Goal: Information Seeking & Learning: Learn about a topic

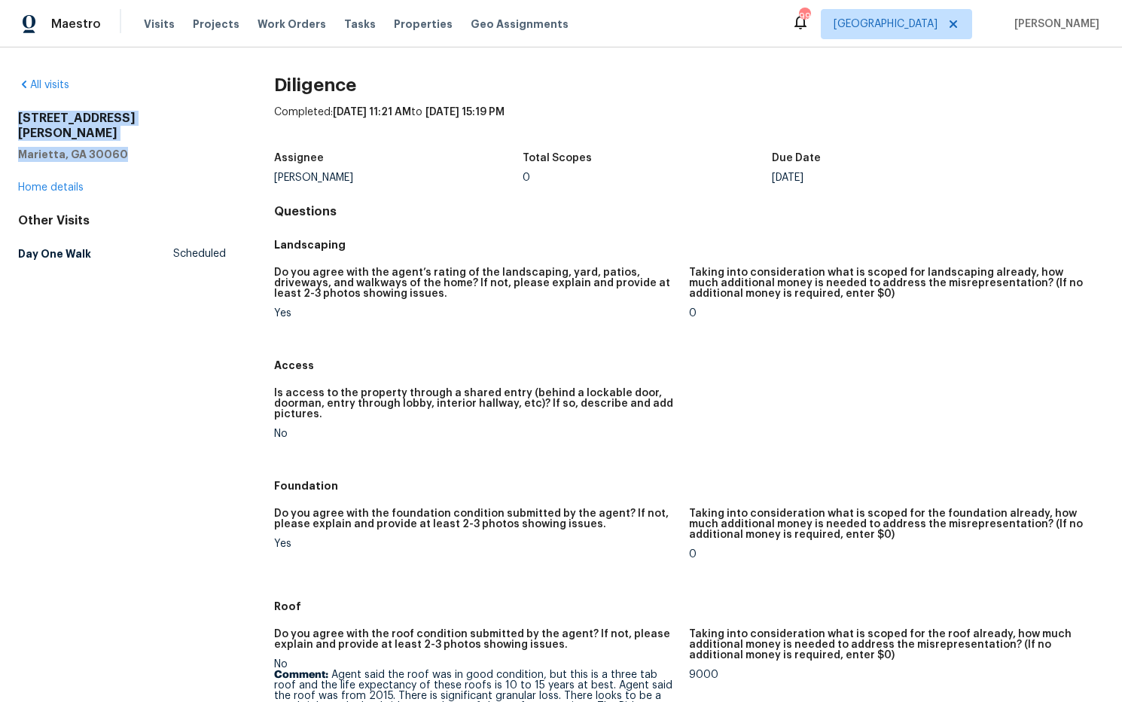
drag, startPoint x: 154, startPoint y: 140, endPoint x: 20, endPoint y: 121, distance: 136.2
click at [8, 121] on div "All visits [STREET_ADDRESS][PERSON_NAME] Home details Other Visits Day One Walk…" at bounding box center [561, 374] width 1122 height 654
copy div "[STREET_ADDRESS][PERSON_NAME]"
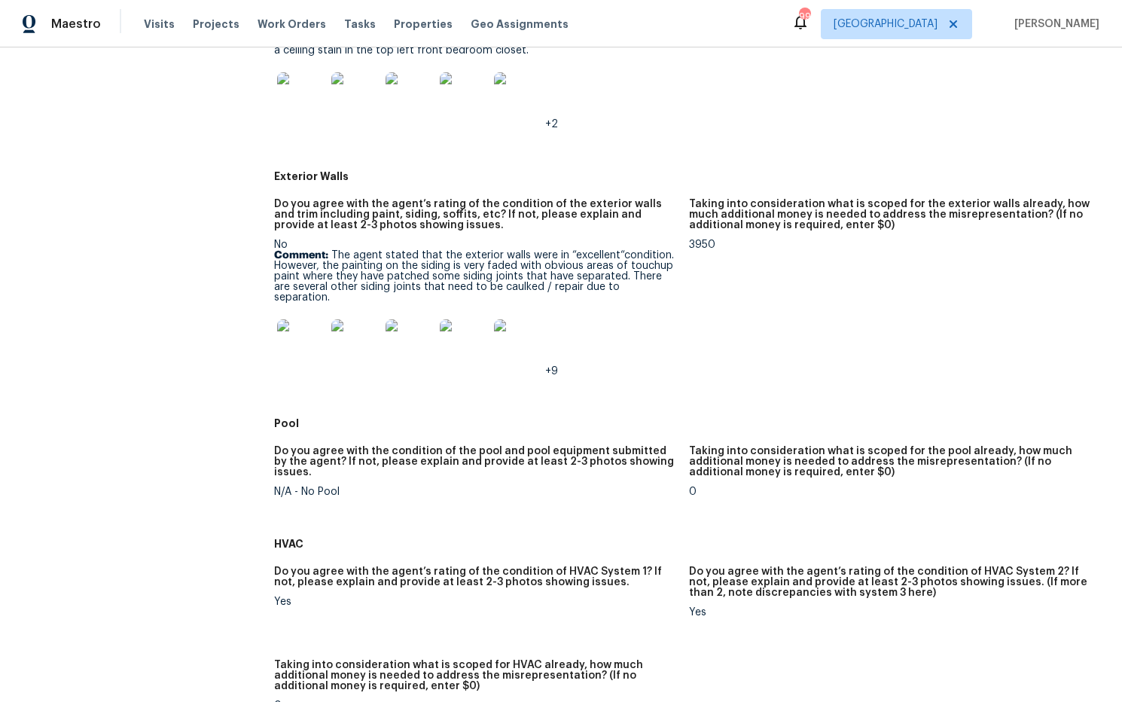
scroll to position [681, 0]
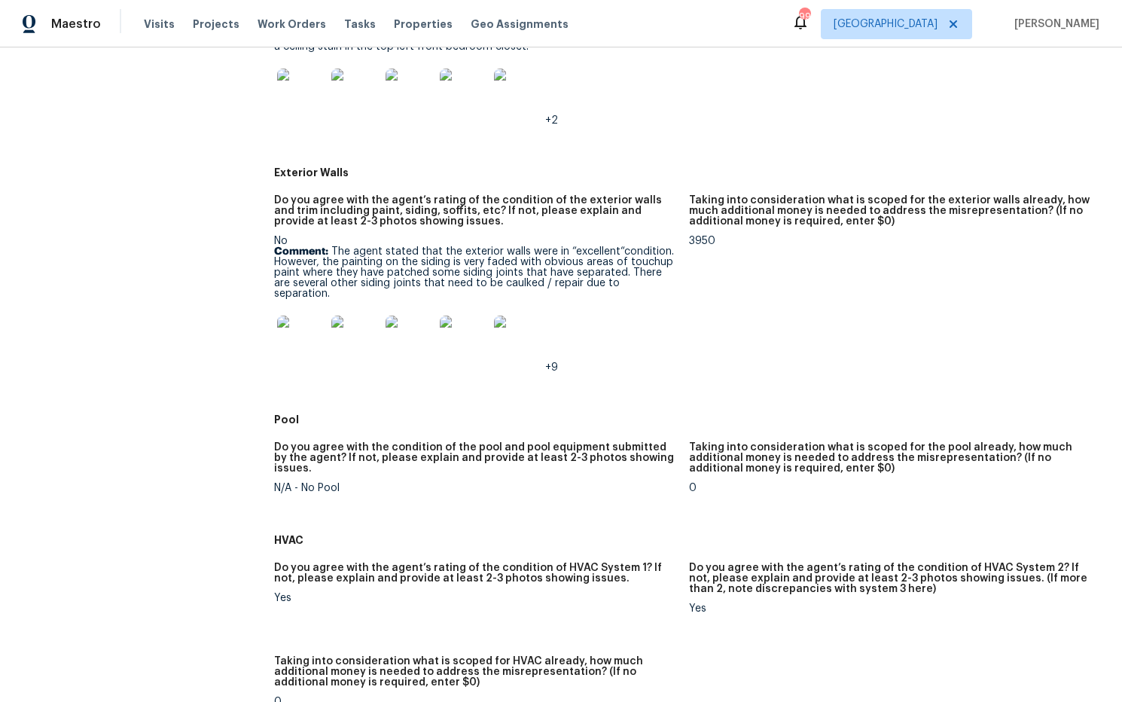
click at [311, 332] on img at bounding box center [301, 340] width 48 height 48
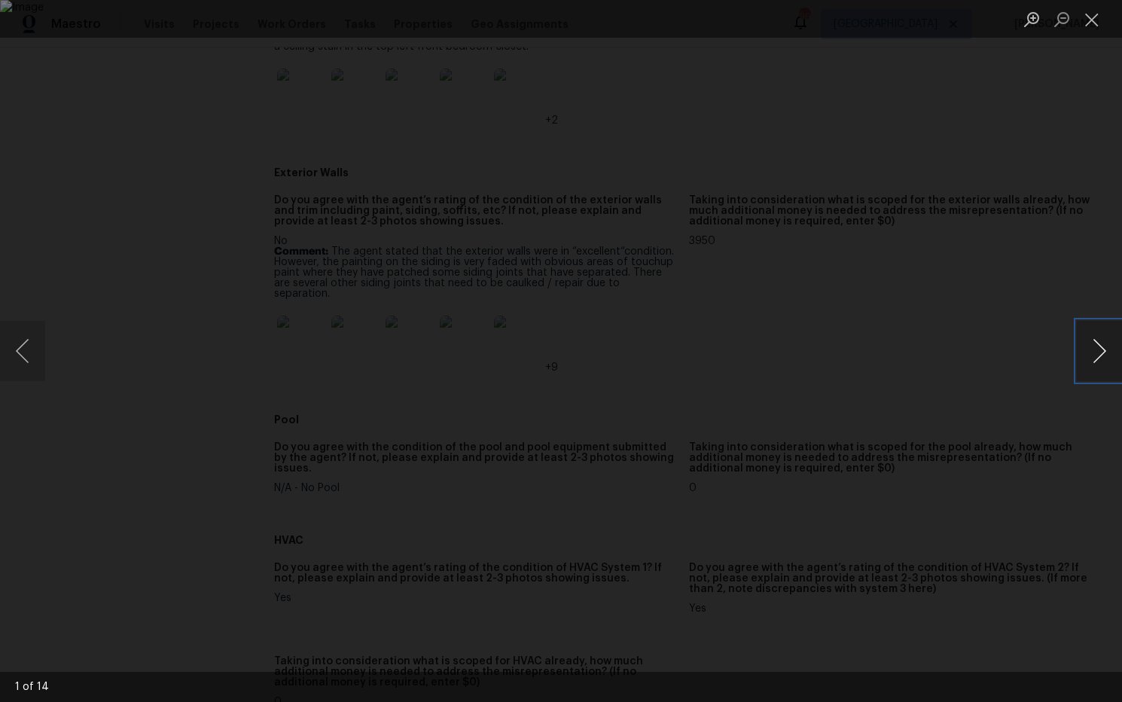
click at [1097, 350] on button "Next image" at bounding box center [1099, 351] width 45 height 60
drag, startPoint x: 1095, startPoint y: 18, endPoint x: 1018, endPoint y: 58, distance: 86.6
click at [1094, 19] on button "Close lightbox" at bounding box center [1092, 19] width 30 height 26
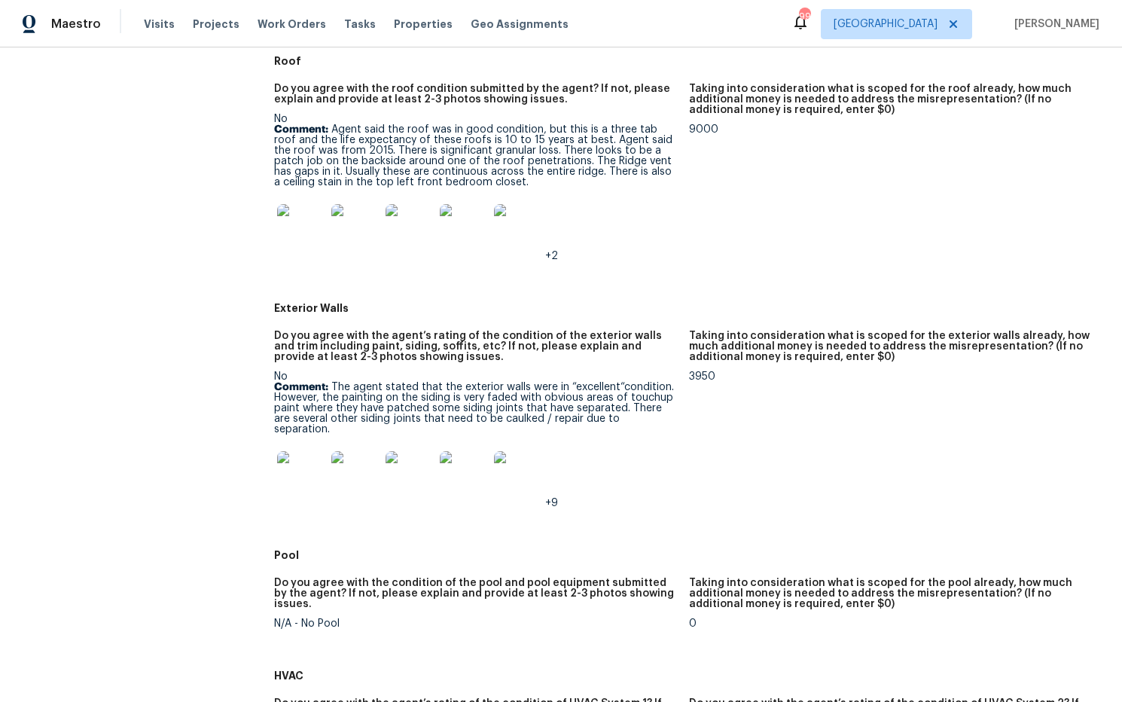
scroll to position [511, 0]
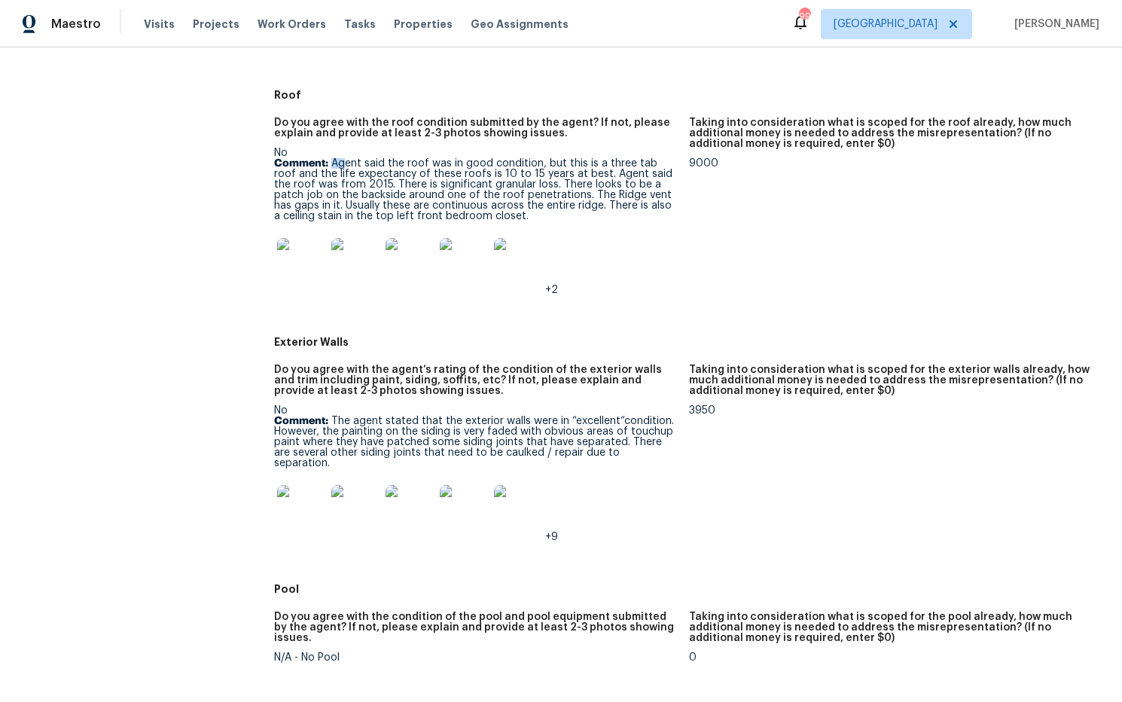
drag, startPoint x: 334, startPoint y: 160, endPoint x: 345, endPoint y: 163, distance: 11.7
click at [345, 163] on p "Comment: Agent said the roof was in good condition, but this is a three tab roo…" at bounding box center [475, 189] width 403 height 63
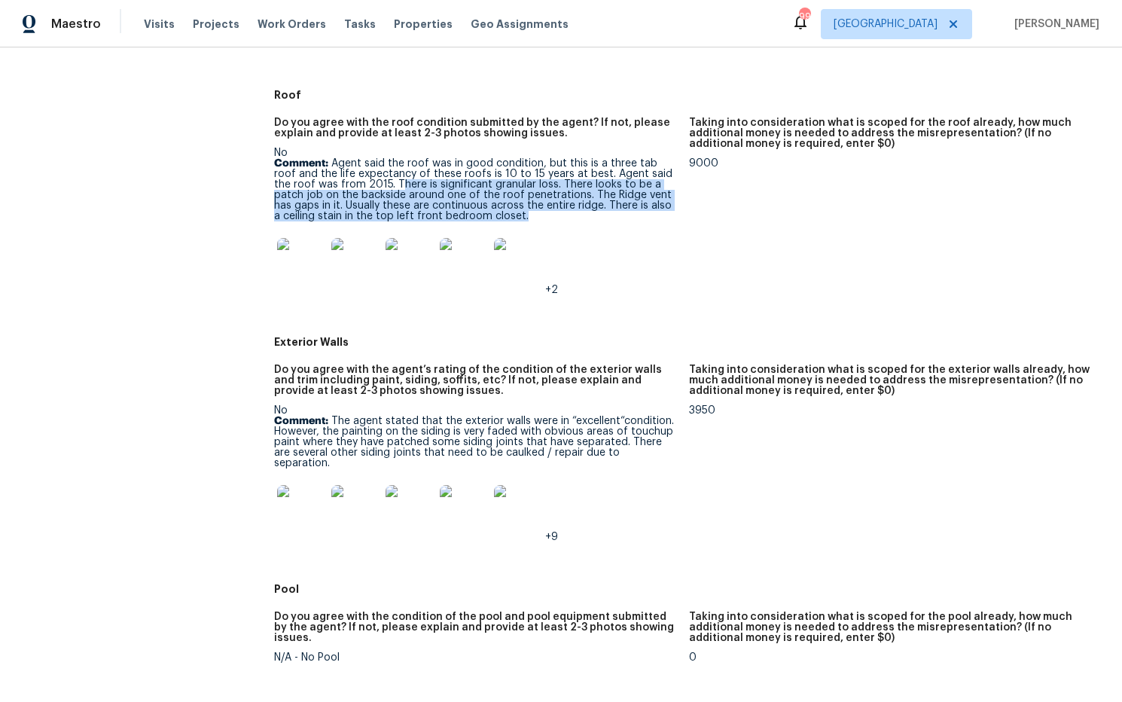
drag, startPoint x: 354, startPoint y: 184, endPoint x: 503, endPoint y: 192, distance: 149.4
click at [567, 213] on p "Comment: Agent said the roof was in good condition, but this is a three tab roo…" at bounding box center [475, 189] width 403 height 63
copy p "here is significant granular loss. There looks to be a patch job on the backsid…"
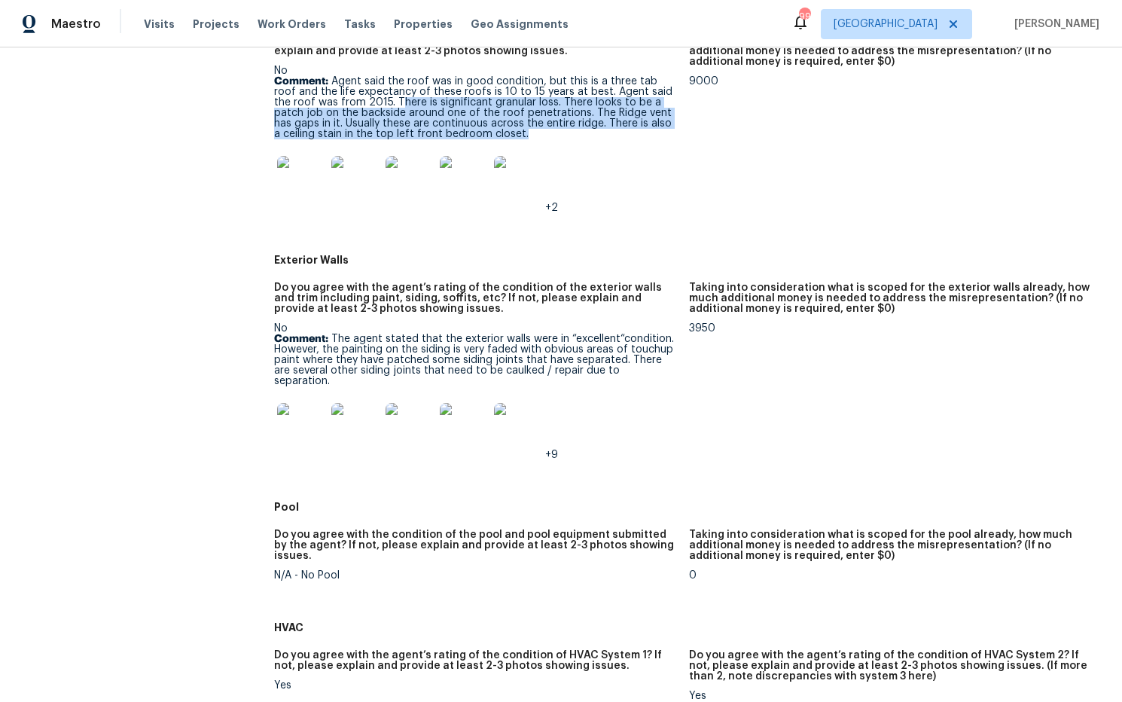
scroll to position [616, 0]
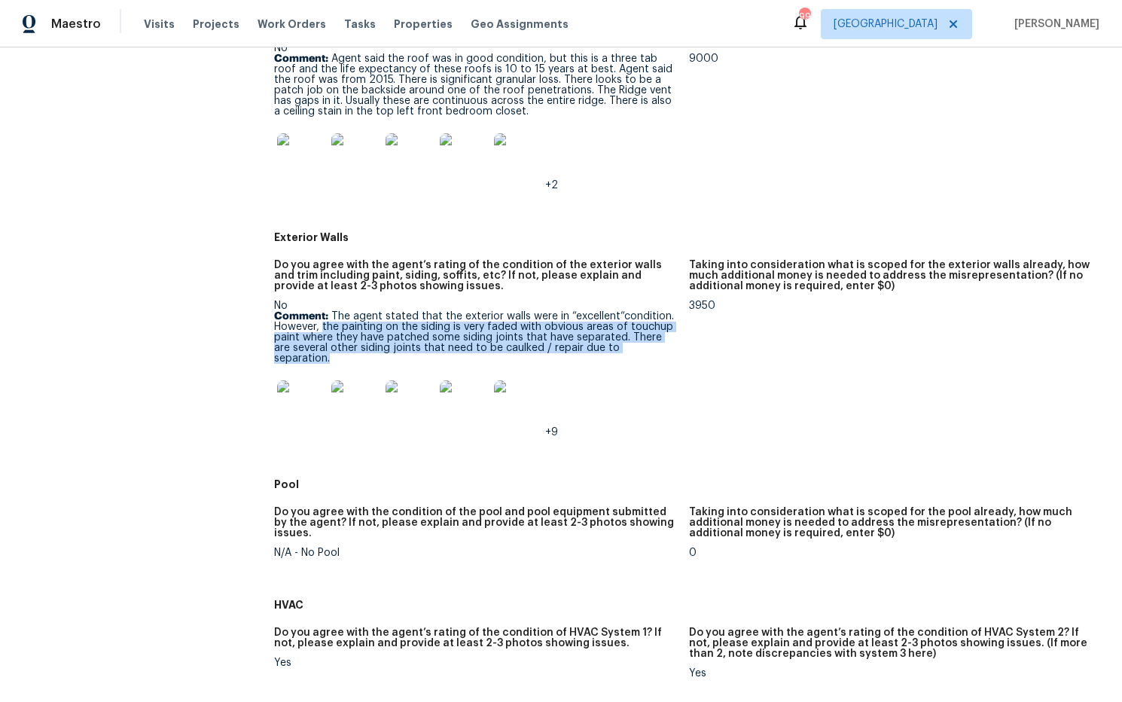
drag, startPoint x: 331, startPoint y: 330, endPoint x: 624, endPoint y: 344, distance: 293.3
click at [658, 350] on p "Comment: The agent stated that the exterior walls were in “excellent“condition.…" at bounding box center [475, 337] width 403 height 53
copy p "the painting on the siding is very faded with obvious areas of touchup paint wh…"
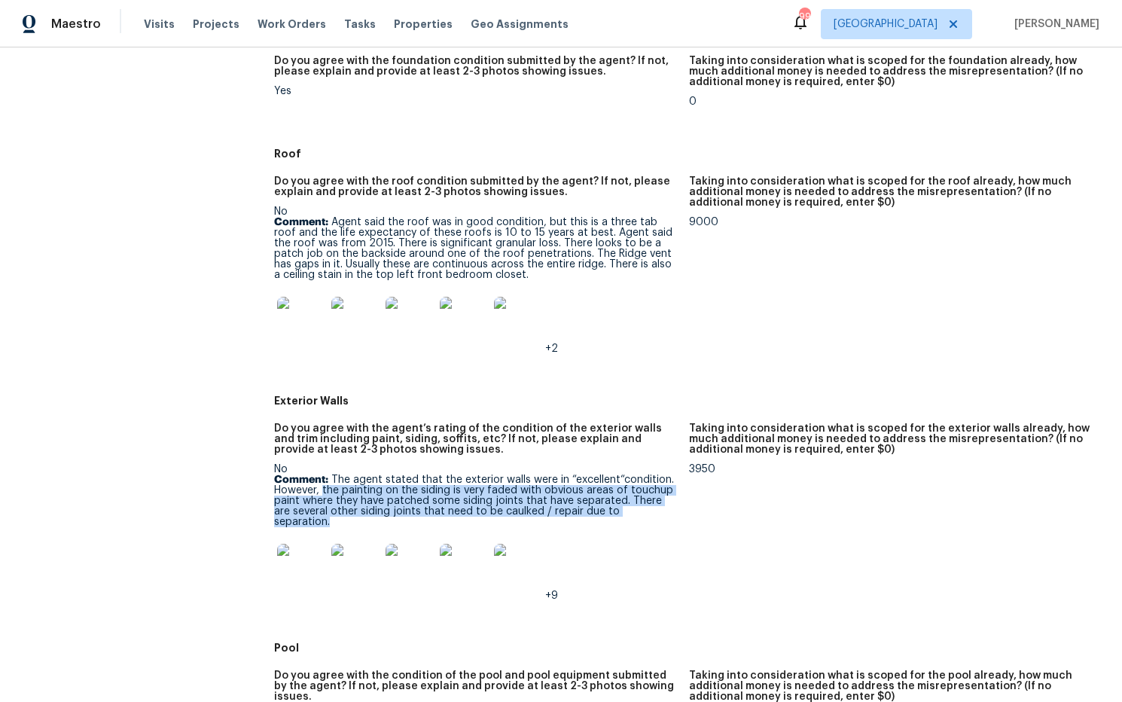
scroll to position [0, 0]
